Goal: Transaction & Acquisition: Purchase product/service

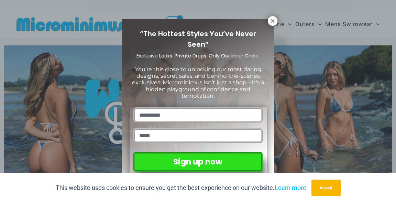
click at [363, 144] on div "“The Hottest Styles You’ve Never Seen” Exclusive Looks. Private Drops. Only Our…" at bounding box center [198, 101] width 396 height 203
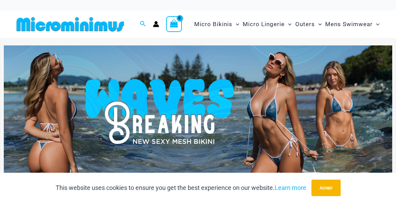
click at [377, 113] on img at bounding box center [198, 111] width 389 height 132
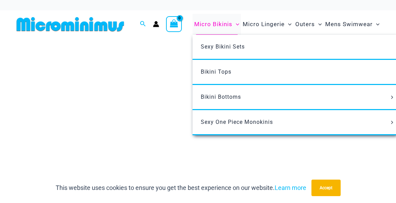
click at [219, 28] on span "Micro Bikinis" at bounding box center [213, 24] width 38 height 18
